Goal: Information Seeking & Learning: Learn about a topic

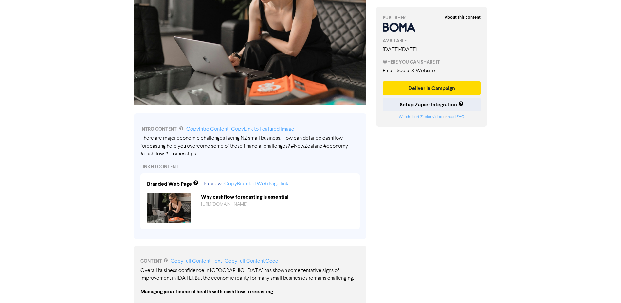
scroll to position [131, 0]
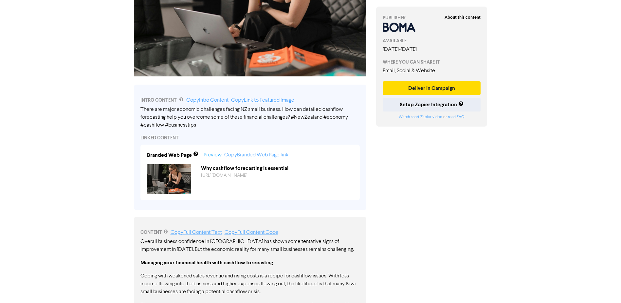
click at [215, 156] on link "Preview" at bounding box center [213, 154] width 18 height 5
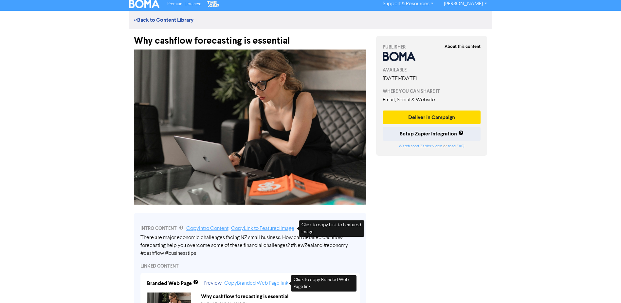
scroll to position [0, 0]
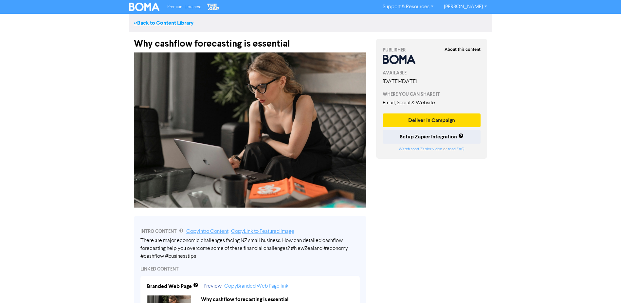
click at [159, 24] on link "<< Back to Content Library" at bounding box center [164, 23] width 60 height 7
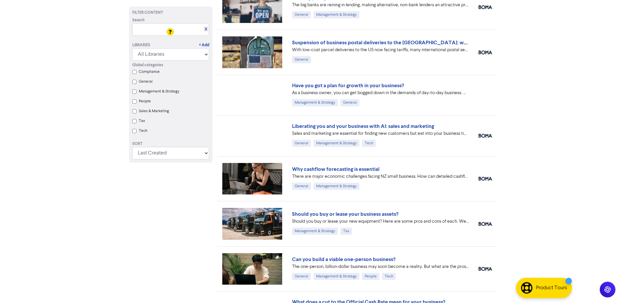
scroll to position [98, 0]
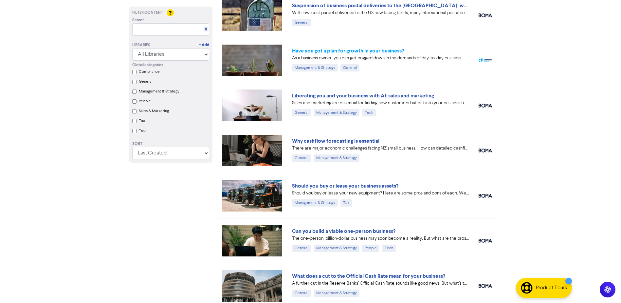
click at [376, 50] on link "Have you got a plan for growth in your business?" at bounding box center [348, 50] width 112 height 7
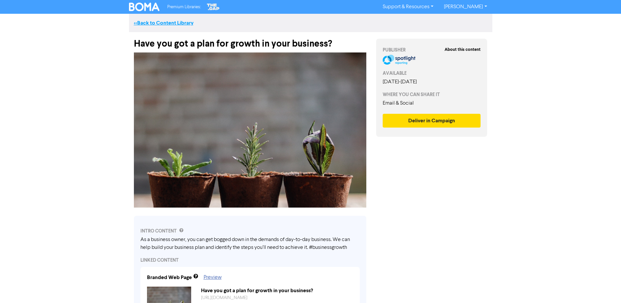
click at [163, 24] on link "<< Back to Content Library" at bounding box center [164, 23] width 60 height 7
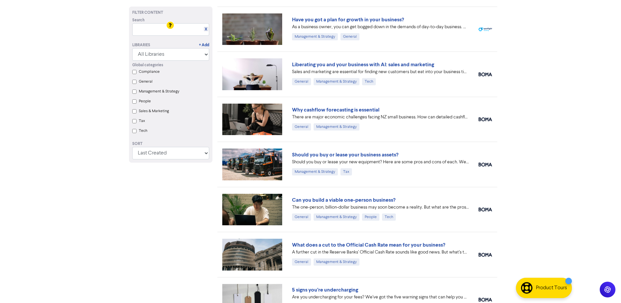
scroll to position [164, 0]
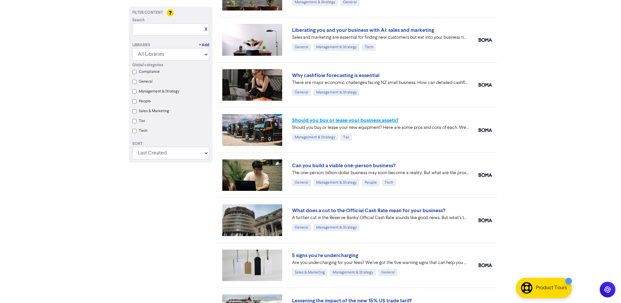
click at [345, 121] on link "Should you buy or lease your business assets?" at bounding box center [345, 120] width 106 height 7
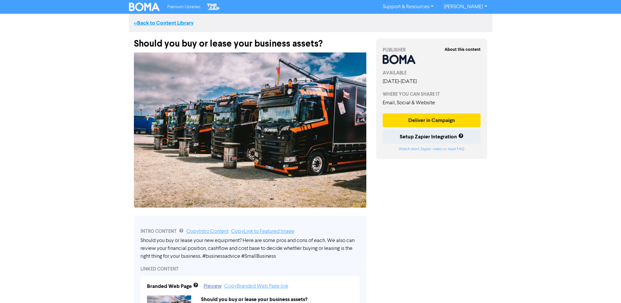
click at [147, 21] on link "<< Back to Content Library" at bounding box center [164, 23] width 60 height 7
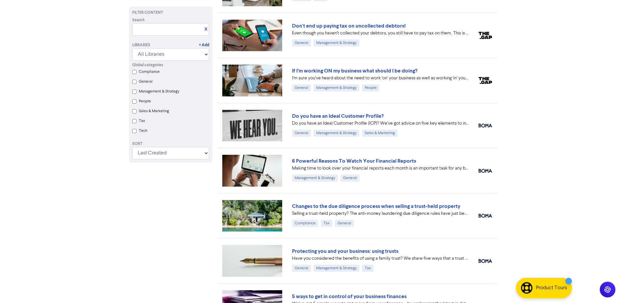
scroll to position [819, 0]
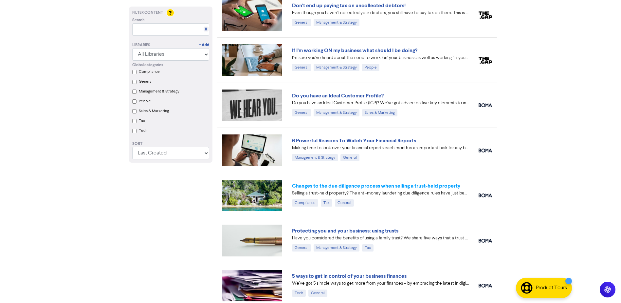
click at [359, 187] on link "Changes to the due diligence process when selling a trust-held property" at bounding box center [376, 185] width 168 height 7
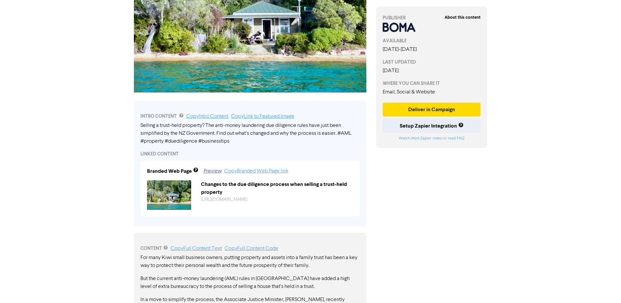
scroll to position [114, 0]
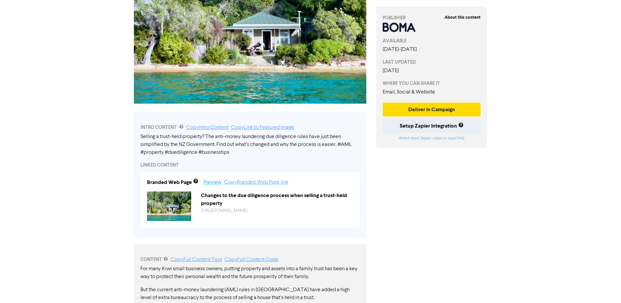
click at [211, 184] on link "Preview" at bounding box center [213, 181] width 18 height 5
